Goal: Information Seeking & Learning: Learn about a topic

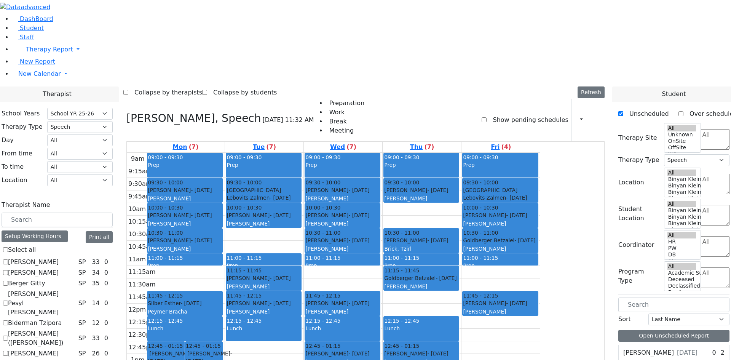
select select "212"
select select "3"
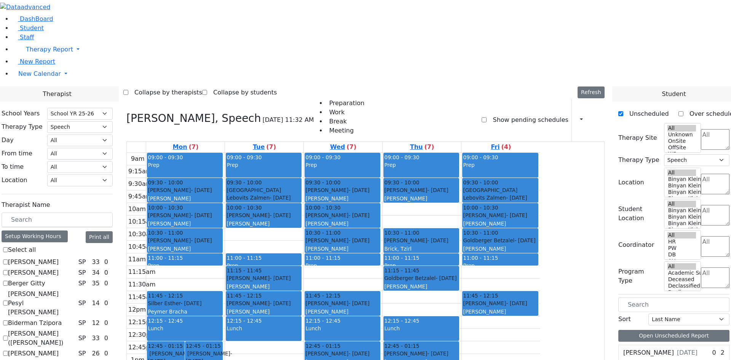
checkbox input "false"
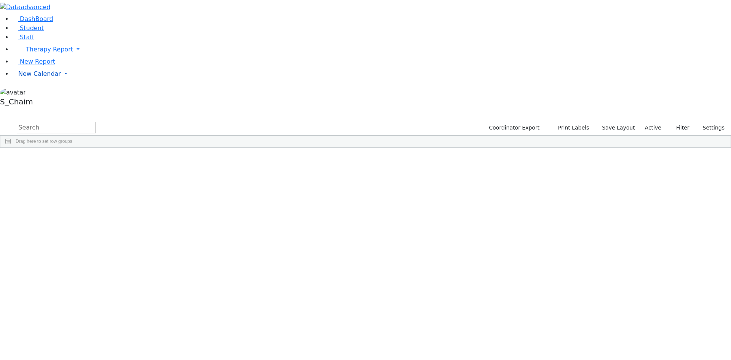
click at [37, 77] on span "New Calendar" at bounding box center [39, 73] width 43 height 7
click at [38, 92] on span "Calendar" at bounding box center [29, 88] width 27 height 7
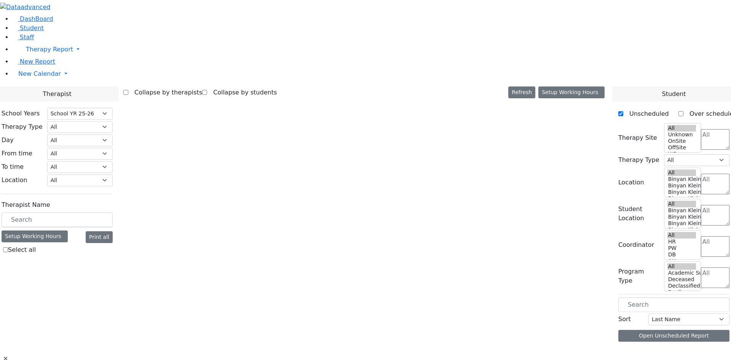
select select "212"
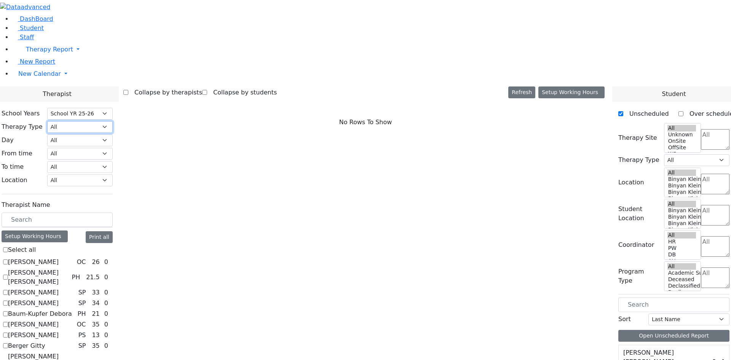
click at [113, 121] on select "All Psych Hearing Vision Speech Physical Occupational" at bounding box center [79, 127] width 65 height 12
select select "2"
click at [113, 121] on select "All Psych Hearing Vision Speech Physical Occupational" at bounding box center [79, 127] width 65 height 12
select select "2"
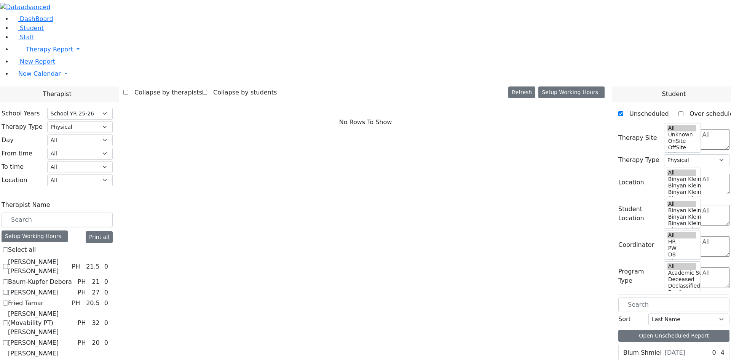
click at [59, 288] on label "Citer Yacov" at bounding box center [33, 292] width 51 height 9
click at [8, 290] on input "Citer Yacov" at bounding box center [5, 292] width 5 height 5
checkbox input "true"
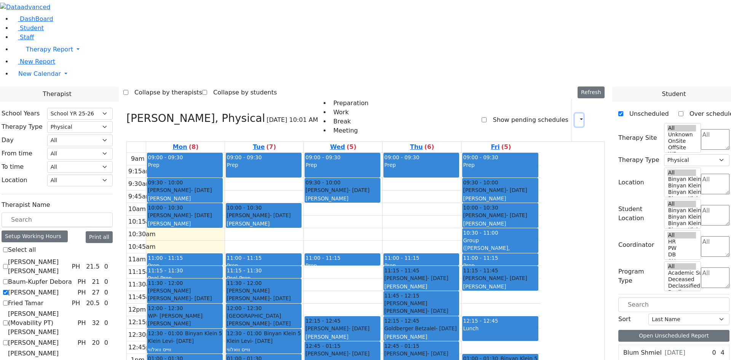
click at [577, 116] on icon "button" at bounding box center [577, 119] width 0 height 7
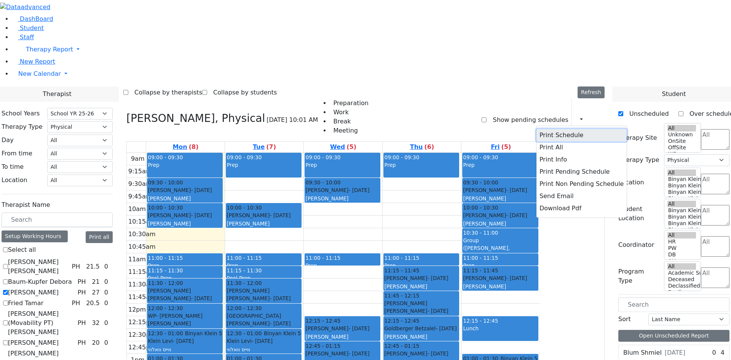
click at [538, 129] on button "Print Schedule" at bounding box center [581, 135] width 90 height 12
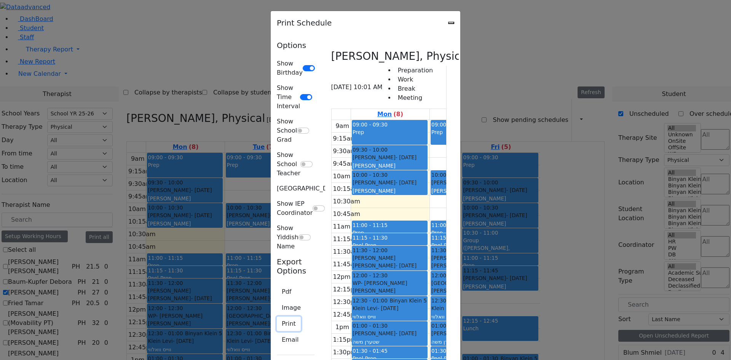
click at [277, 316] on button "Print" at bounding box center [289, 323] width 24 height 14
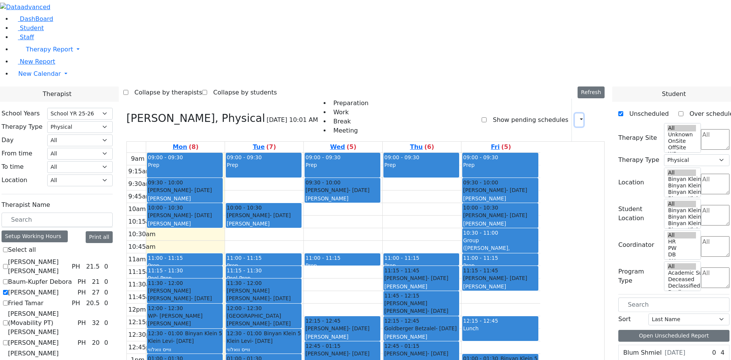
click at [577, 116] on icon "button" at bounding box center [577, 119] width 0 height 7
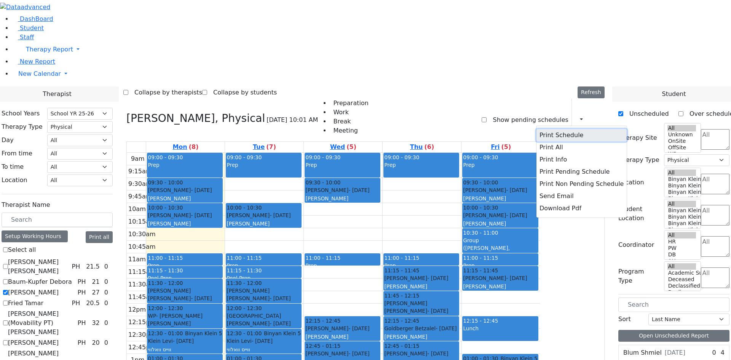
click at [566, 129] on button "Print Schedule" at bounding box center [581, 135] width 90 height 12
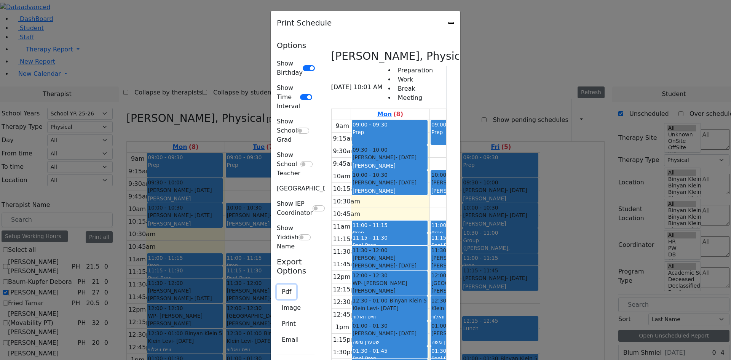
click at [277, 284] on button "Pdf" at bounding box center [286, 291] width 19 height 14
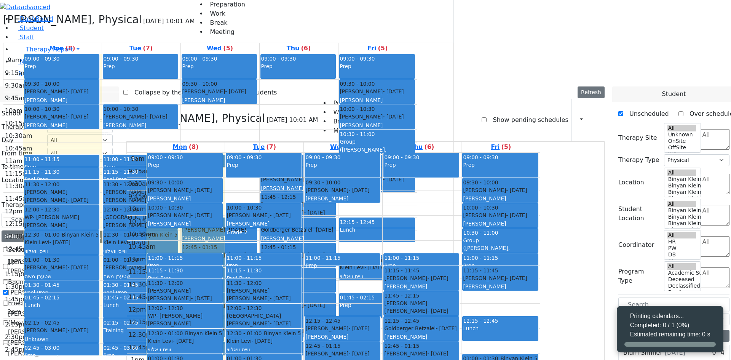
select select "212"
select select "2"
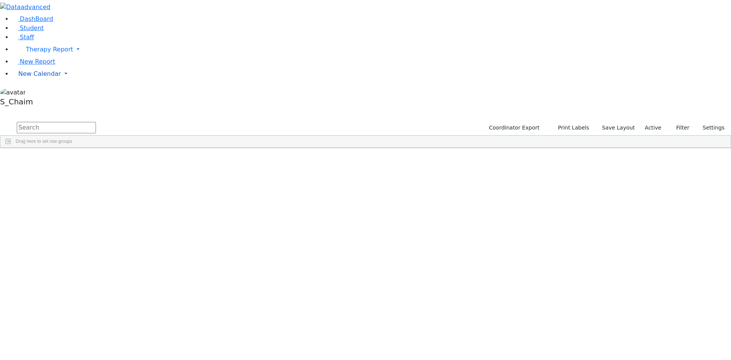
click at [40, 77] on span "New Calendar" at bounding box center [39, 73] width 43 height 7
click at [28, 41] on span "Staff" at bounding box center [27, 36] width 14 height 7
click at [37, 32] on link "Student" at bounding box center [28, 27] width 32 height 7
click at [398, 151] on span "Site" at bounding box center [393, 153] width 8 height 5
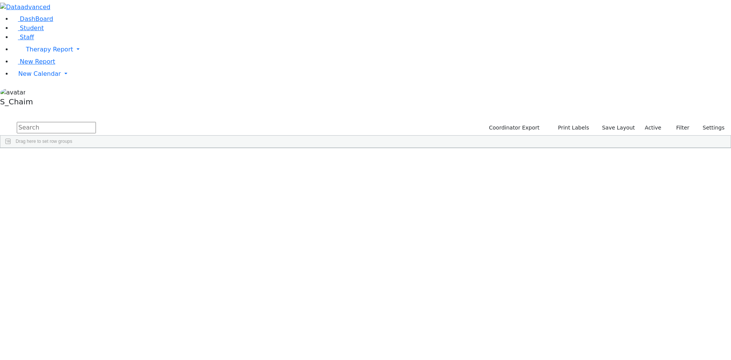
click at [385, 188] on div "Kiryas [PERSON_NAME]" at bounding box center [361, 193] width 48 height 11
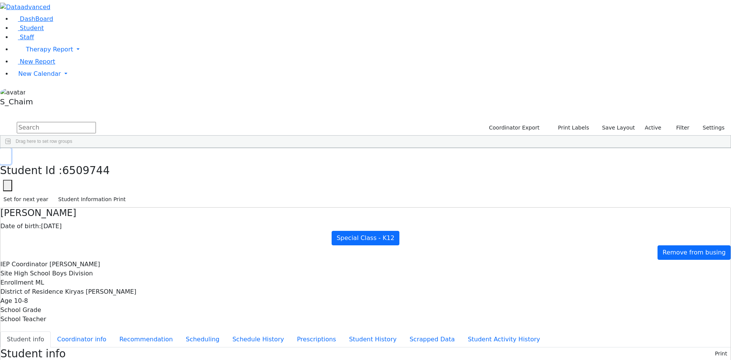
click at [8, 154] on icon "button" at bounding box center [5, 156] width 4 height 5
click at [97, 198] on div "Appel" at bounding box center [73, 203] width 48 height 11
click at [8, 154] on icon "button" at bounding box center [5, 156] width 4 height 5
click at [97, 209] on div "Bando" at bounding box center [73, 214] width 48 height 11
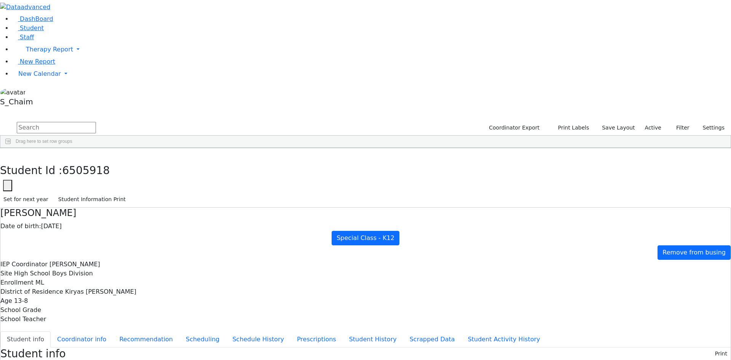
click at [97, 209] on div "Bando" at bounding box center [73, 214] width 48 height 11
click at [8, 154] on icon "button" at bounding box center [5, 156] width 4 height 5
click at [97, 220] on div "Berger" at bounding box center [73, 225] width 48 height 11
click at [11, 148] on button "button" at bounding box center [5, 156] width 11 height 16
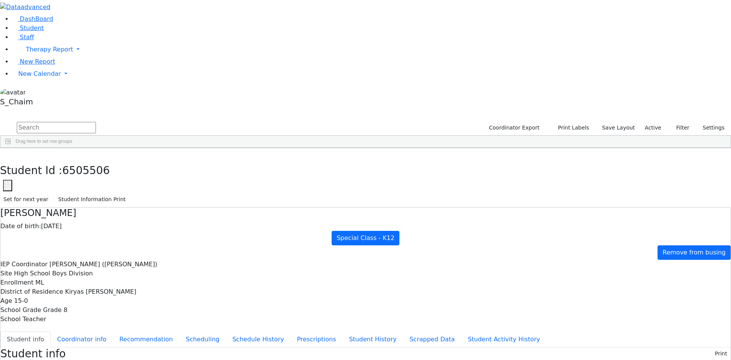
click at [97, 230] on div "Blum" at bounding box center [73, 235] width 48 height 11
click at [8, 154] on icon "button" at bounding box center [5, 156] width 4 height 5
click at [97, 241] on div "Blum" at bounding box center [73, 246] width 48 height 11
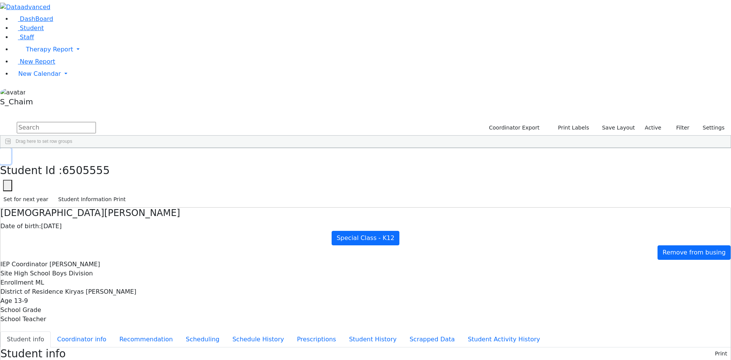
click at [11, 148] on button "button" at bounding box center [5, 156] width 11 height 16
click at [97, 252] on div "[PERSON_NAME]" at bounding box center [73, 257] width 48 height 11
click at [3, 154] on use "button" at bounding box center [3, 154] width 0 height 0
click at [97, 262] on div "[PERSON_NAME]" at bounding box center [73, 267] width 48 height 11
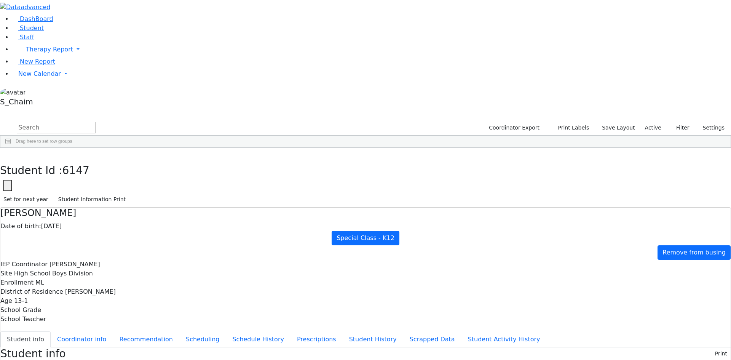
click at [97, 262] on div "[PERSON_NAME]" at bounding box center [73, 267] width 48 height 11
click at [3, 154] on use "button" at bounding box center [3, 154] width 0 height 0
click at [97, 273] on div "[PERSON_NAME]" at bounding box center [73, 278] width 48 height 11
click at [8, 154] on icon "button" at bounding box center [5, 156] width 4 height 5
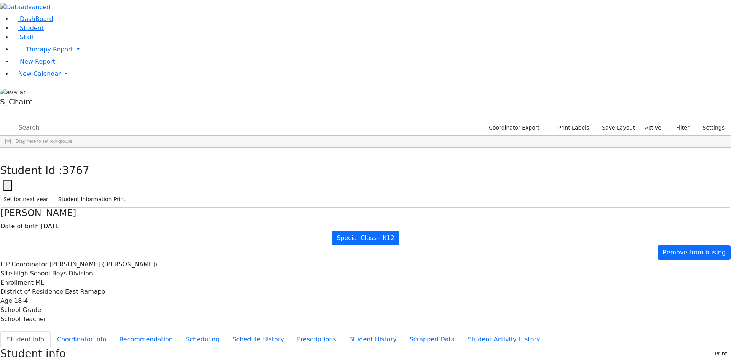
click at [97, 284] on div "[PERSON_NAME]" at bounding box center [73, 289] width 48 height 11
click at [11, 148] on button "button" at bounding box center [5, 156] width 11 height 16
click at [97, 294] on div "Feldman" at bounding box center [73, 299] width 48 height 11
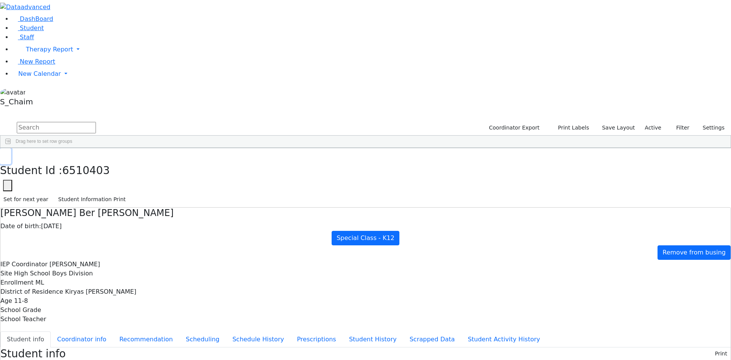
click at [8, 154] on icon "button" at bounding box center [5, 156] width 4 height 5
click at [97, 305] on div "Fisher" at bounding box center [73, 310] width 48 height 11
click at [113, 331] on button "Coordinator info" at bounding box center [82, 339] width 62 height 16
click at [11, 148] on button "button" at bounding box center [5, 156] width 11 height 16
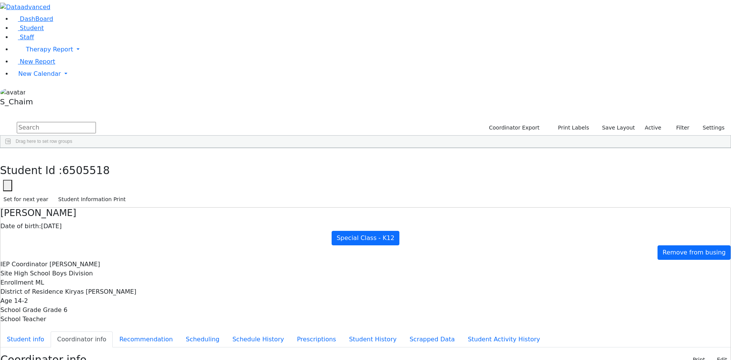
click at [97, 315] on div "Fried" at bounding box center [73, 320] width 48 height 11
click at [51, 331] on button "Student info" at bounding box center [25, 339] width 50 height 16
click at [11, 148] on button "button" at bounding box center [5, 156] width 11 height 16
click at [97, 326] on div "[PERSON_NAME]" at bounding box center [73, 331] width 48 height 11
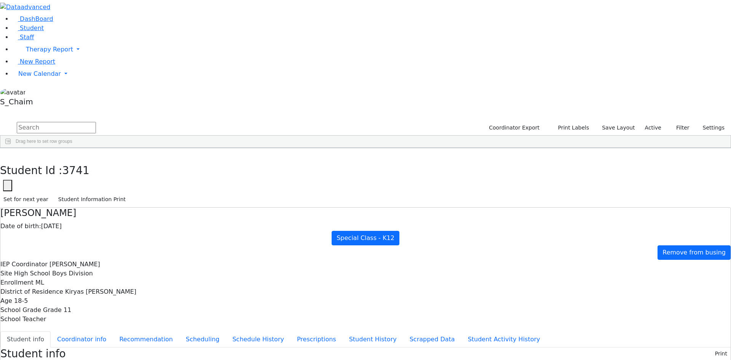
click at [97, 326] on div "[PERSON_NAME]" at bounding box center [73, 331] width 48 height 11
click at [113, 331] on button "Coordinator info" at bounding box center [82, 339] width 62 height 16
click at [51, 331] on button "Student info" at bounding box center [25, 339] width 50 height 16
click at [11, 148] on button "button" at bounding box center [5, 156] width 11 height 16
click at [97, 337] on div "[PERSON_NAME]" at bounding box center [73, 342] width 48 height 11
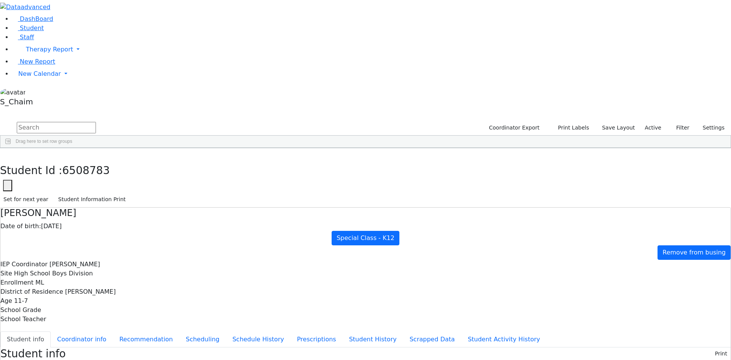
click at [97, 337] on div "[PERSON_NAME]" at bounding box center [73, 342] width 48 height 11
click at [8, 154] on icon "button" at bounding box center [5, 156] width 4 height 5
click at [97, 271] on div "[PERSON_NAME]" at bounding box center [73, 276] width 48 height 11
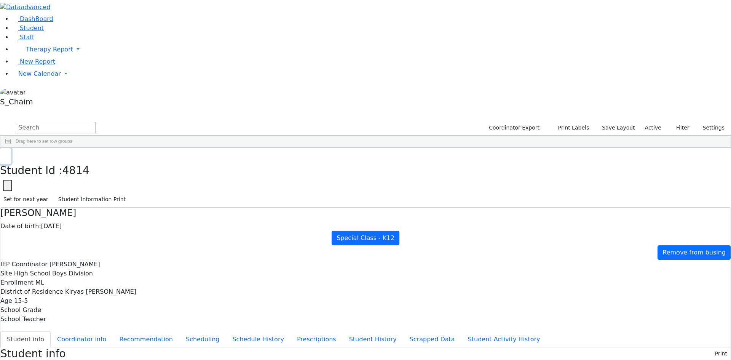
click at [8, 154] on icon "button" at bounding box center [5, 156] width 4 height 5
click at [97, 282] on div "[PERSON_NAME]" at bounding box center [73, 287] width 48 height 11
click at [8, 154] on icon "button" at bounding box center [5, 156] width 4 height 5
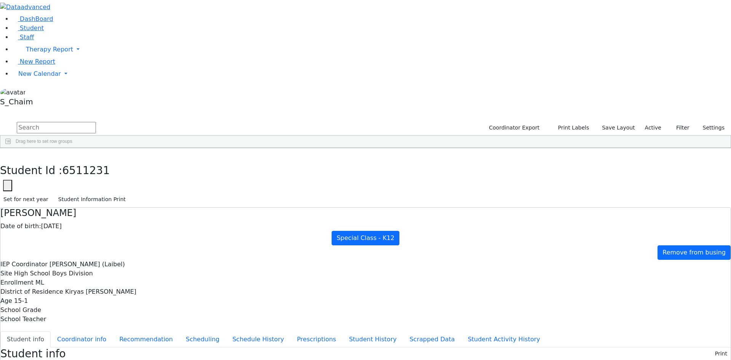
click at [97, 293] on div "[PERSON_NAME]" at bounding box center [73, 298] width 48 height 11
